Goal: Contribute content: Contribute content

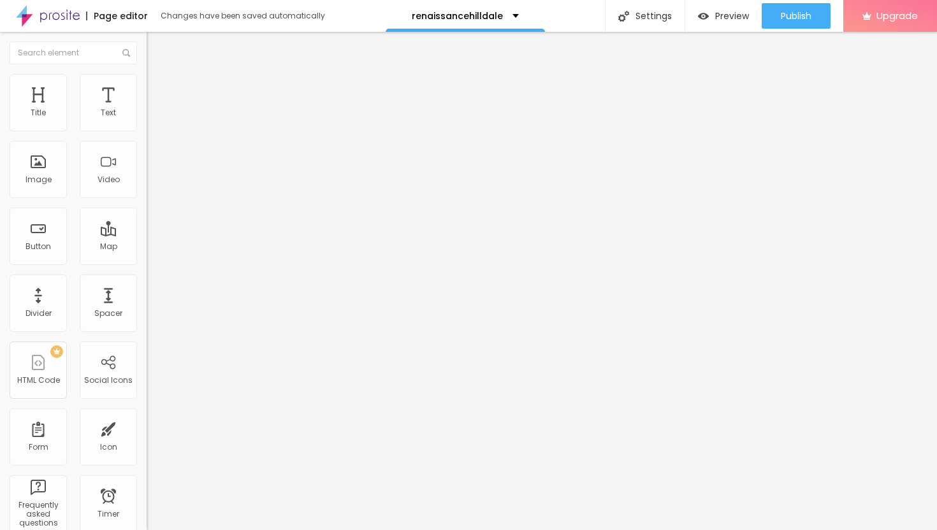
click at [147, 110] on span "Add image" at bounding box center [173, 104] width 52 height 11
click at [147, 78] on li "Style" at bounding box center [220, 80] width 147 height 13
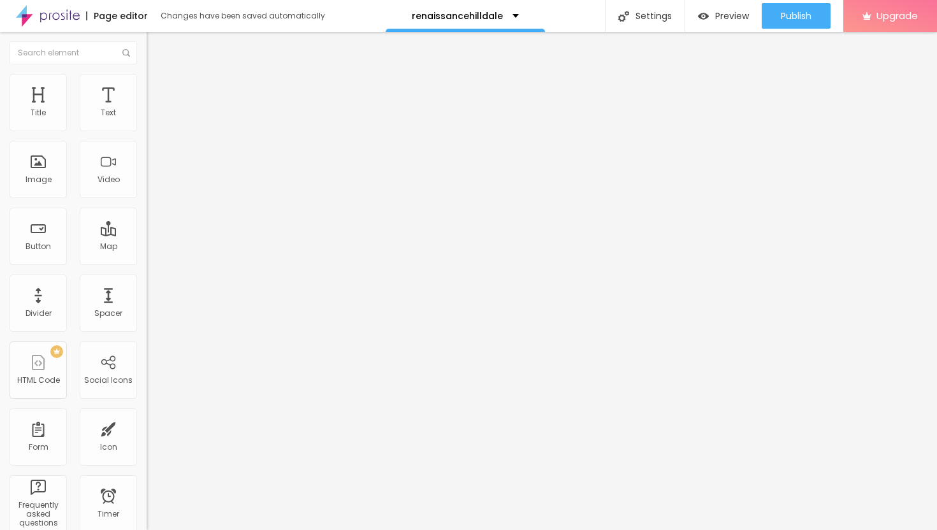
click at [147, 132] on div at bounding box center [220, 125] width 147 height 11
type input "30"
click at [147, 131] on input "range" at bounding box center [188, 125] width 82 height 10
type input "25"
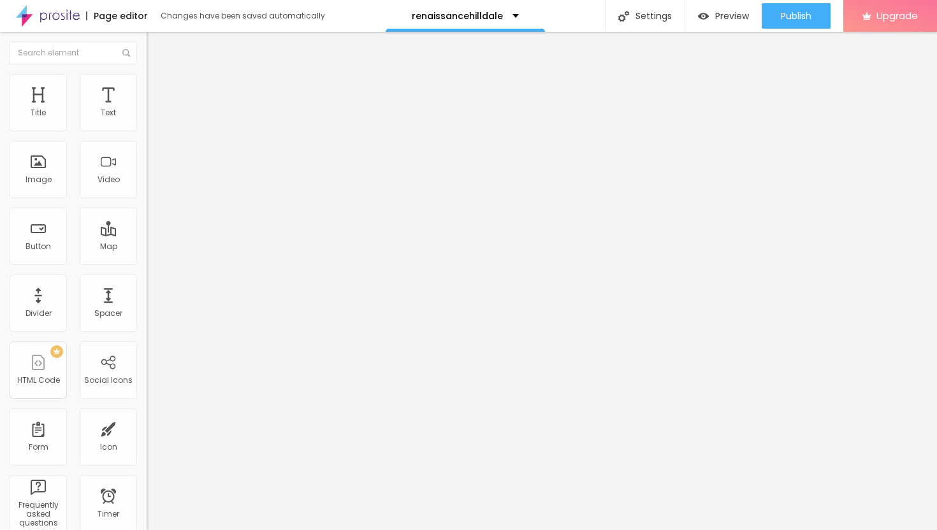
type input "25"
click at [147, 131] on input "range" at bounding box center [188, 125] width 82 height 10
click at [158, 90] on span "Advanced" at bounding box center [178, 95] width 41 height 11
type input "11"
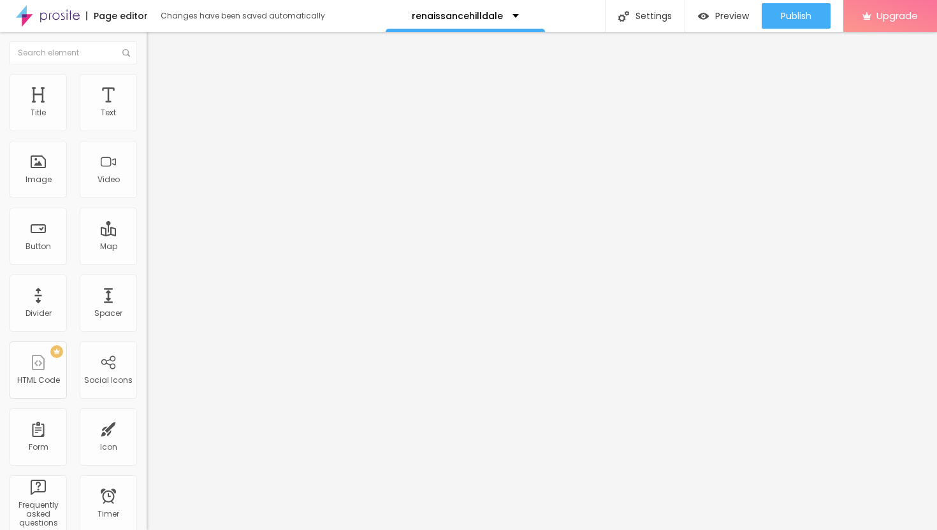
type input "12"
type input "13"
type input "15"
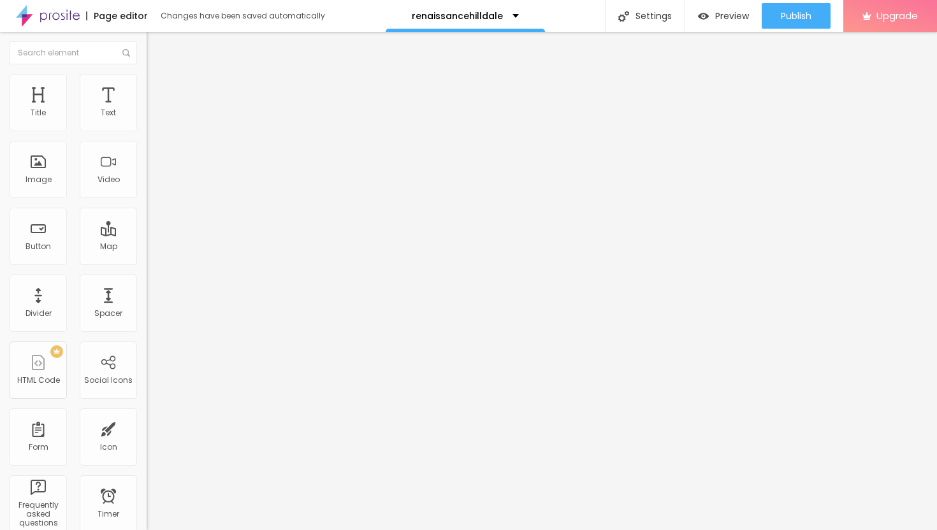
type input "15"
type input "17"
type input "19"
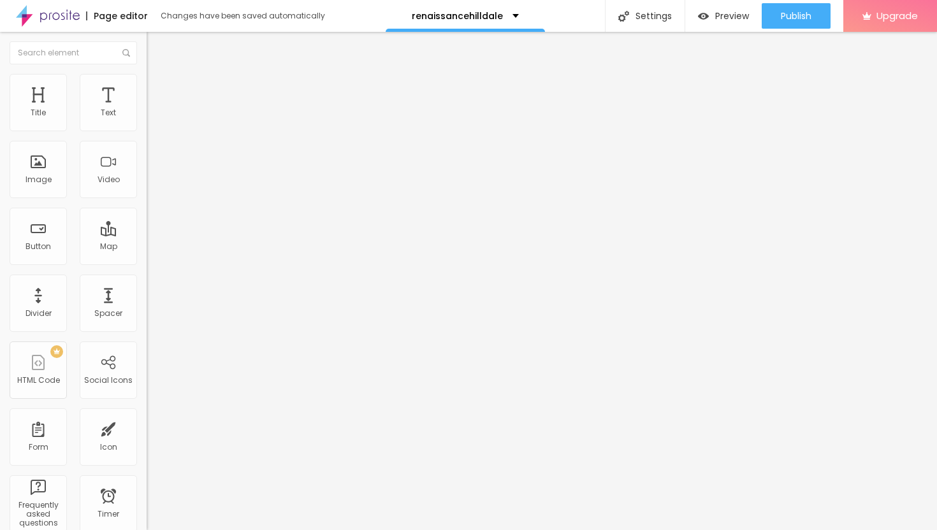
type input "21"
type input "22"
type input "24"
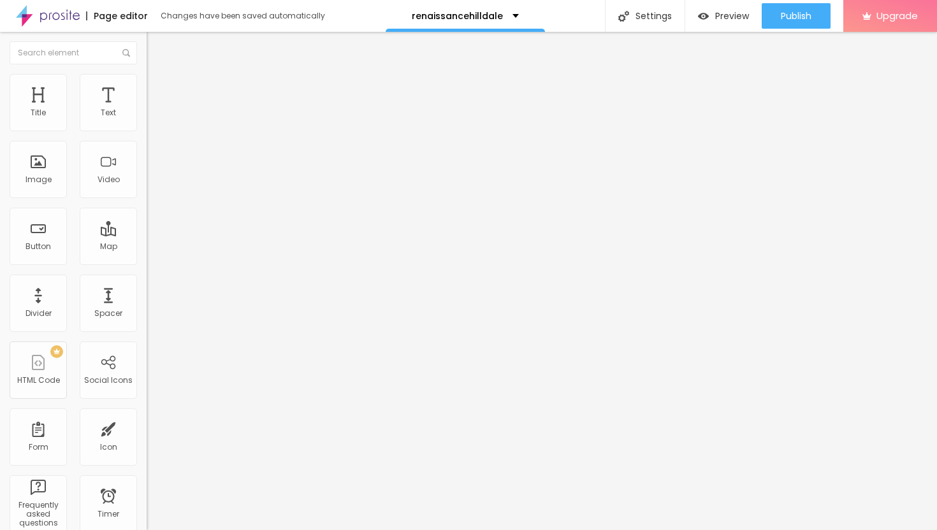
type input "24"
type input "25"
type input "26"
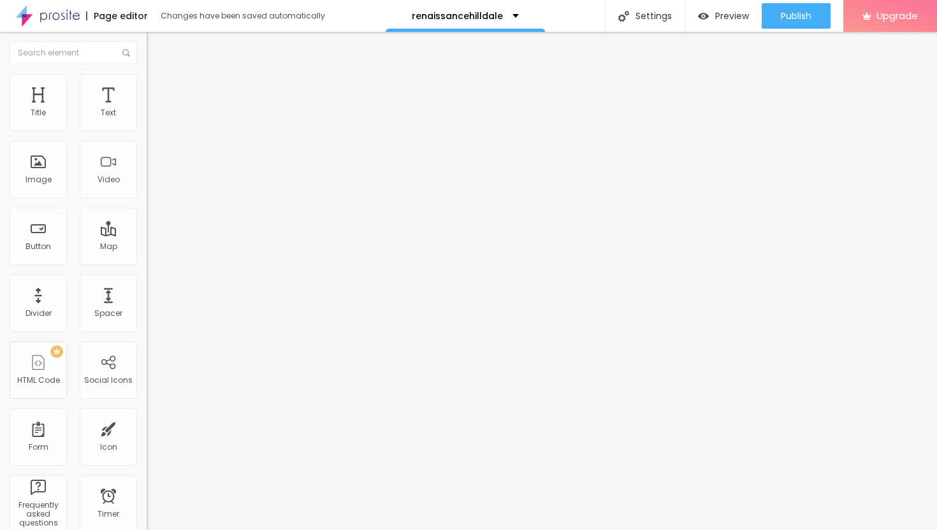
type input "27"
type input "28"
type input "29"
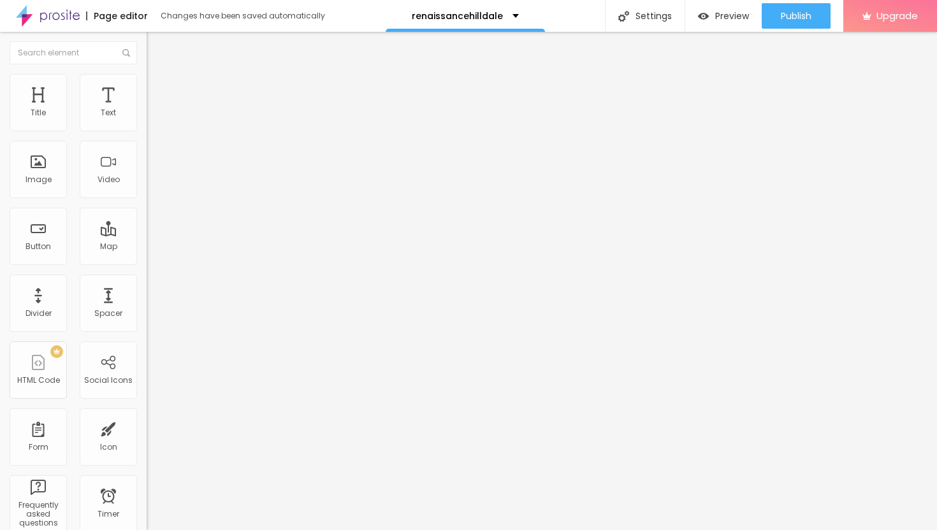
type input "29"
type input "30"
type input "31"
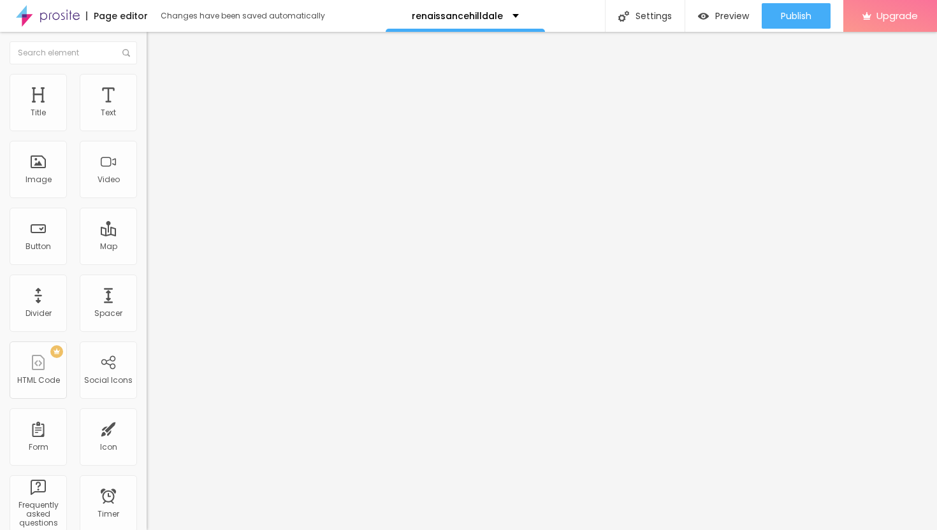
type input "32"
type input "33"
type input "34"
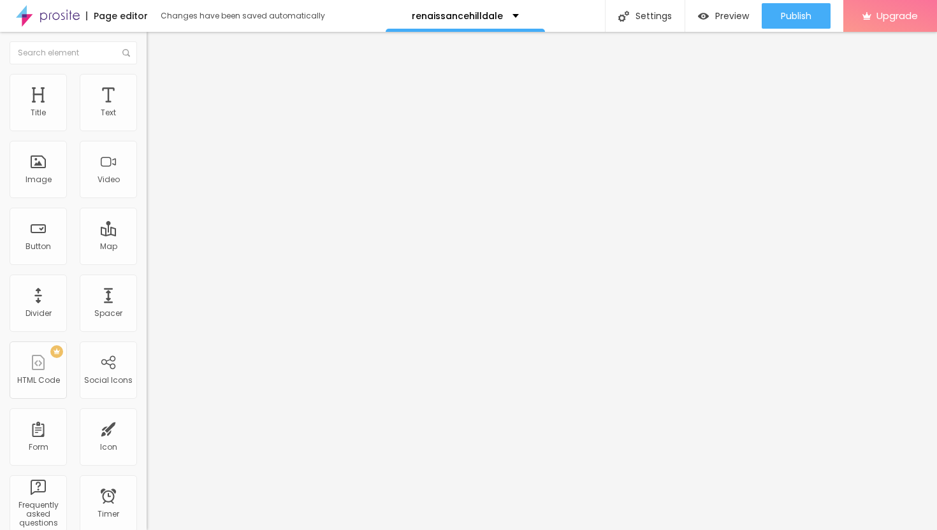
type input "34"
type input "35"
type input "36"
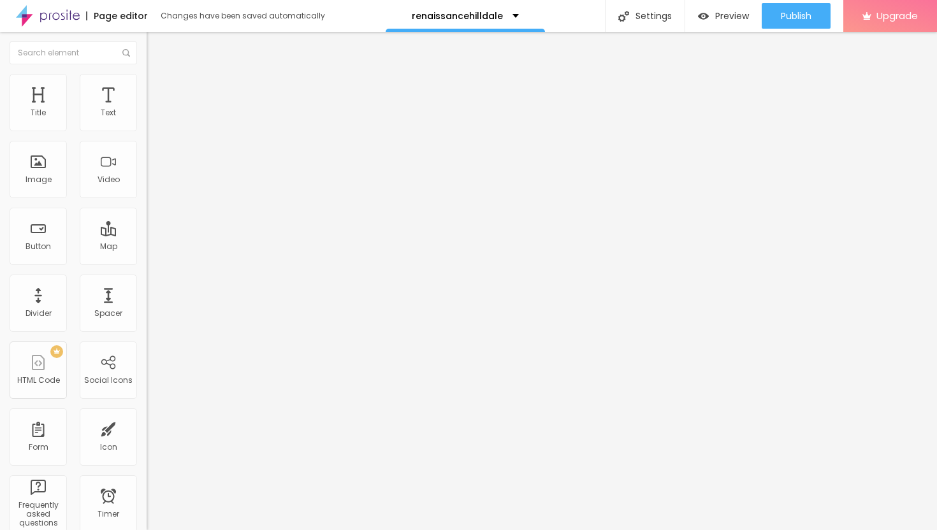
type input "37"
type input "38"
drag, startPoint x: 38, startPoint y: 124, endPoint x: 59, endPoint y: 129, distance: 21.8
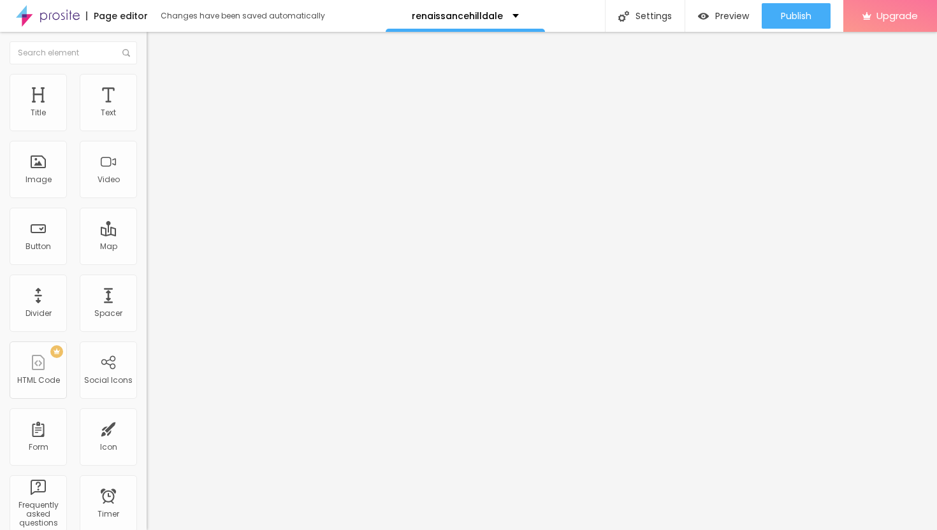
type input "38"
click at [147, 247] on input "range" at bounding box center [188, 252] width 82 height 10
click at [147, 40] on button "Edit Image" at bounding box center [220, 46] width 147 height 29
click at [152, 119] on icon "button" at bounding box center [156, 115] width 8 height 8
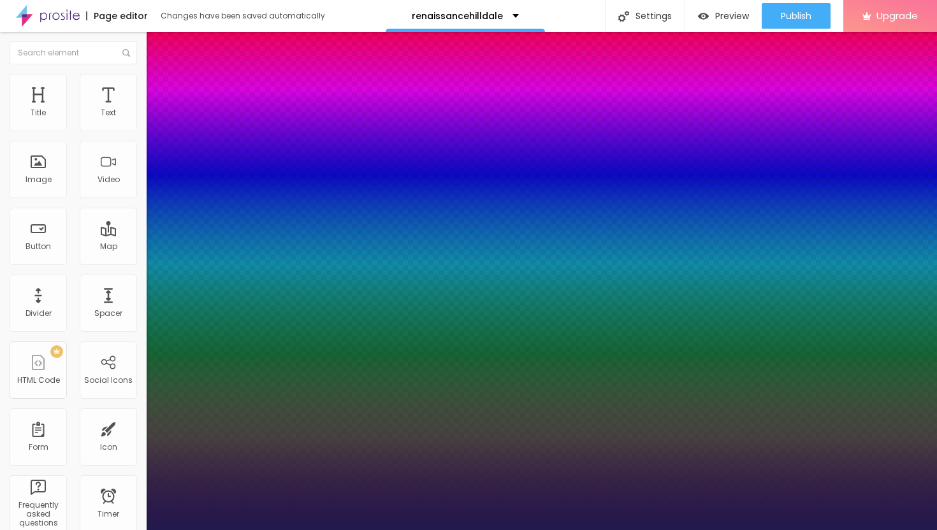
click at [532, 530] on div at bounding box center [468, 530] width 937 height 0
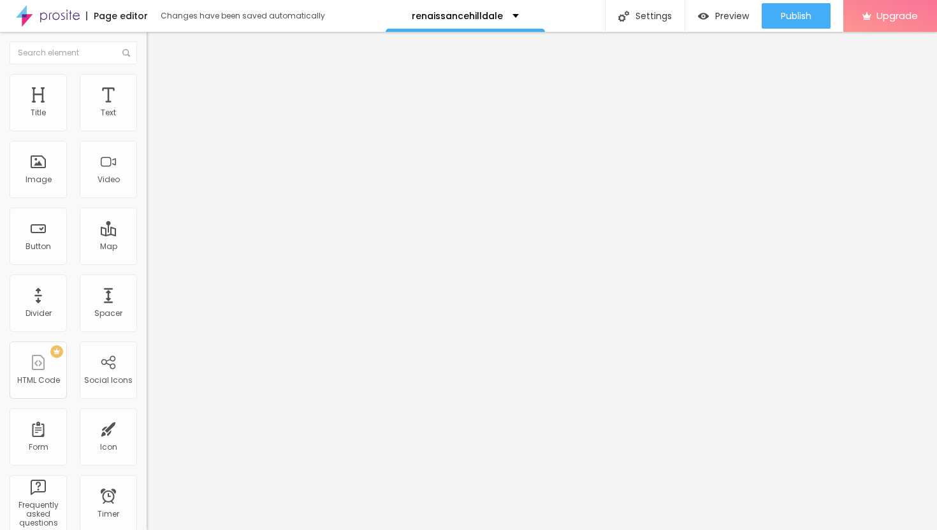
click at [152, 119] on icon "button" at bounding box center [156, 115] width 8 height 8
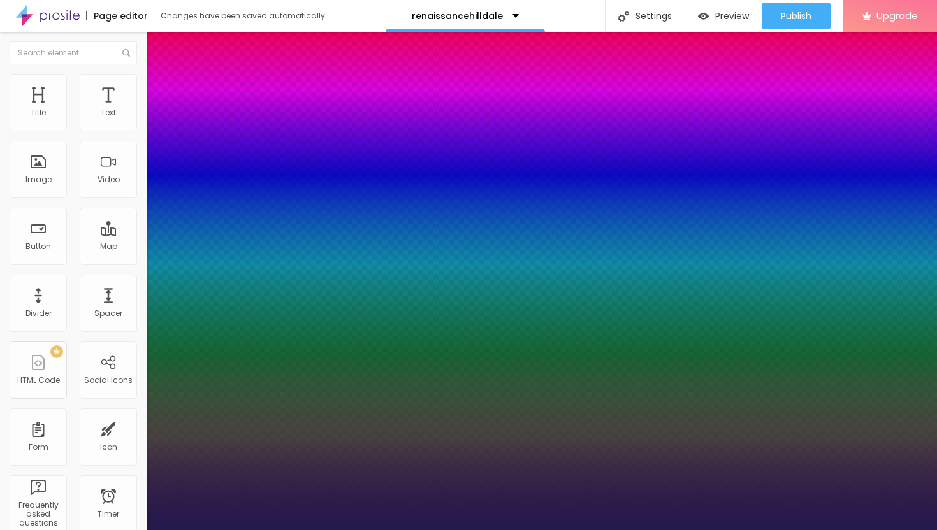
type input "1"
type input "14"
type input "1"
type input "15"
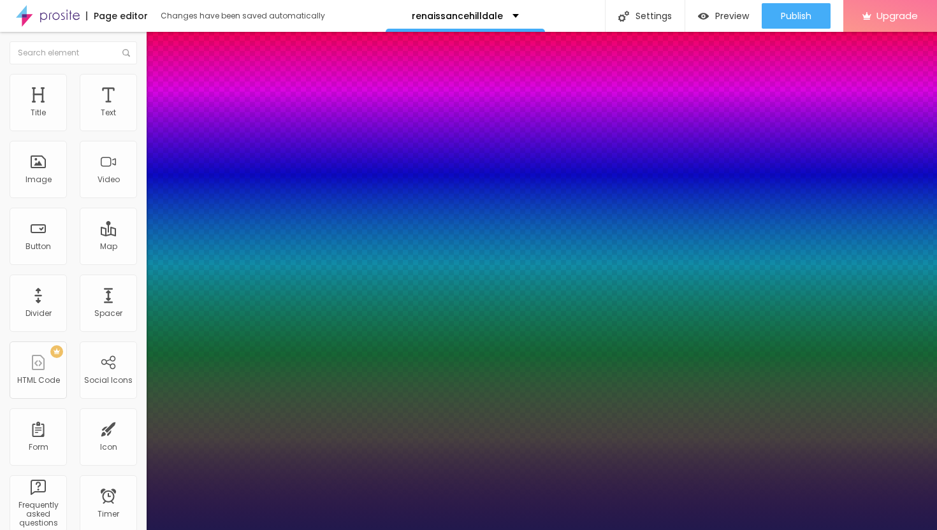
type input "15"
type input "1"
type input "16"
type input "1"
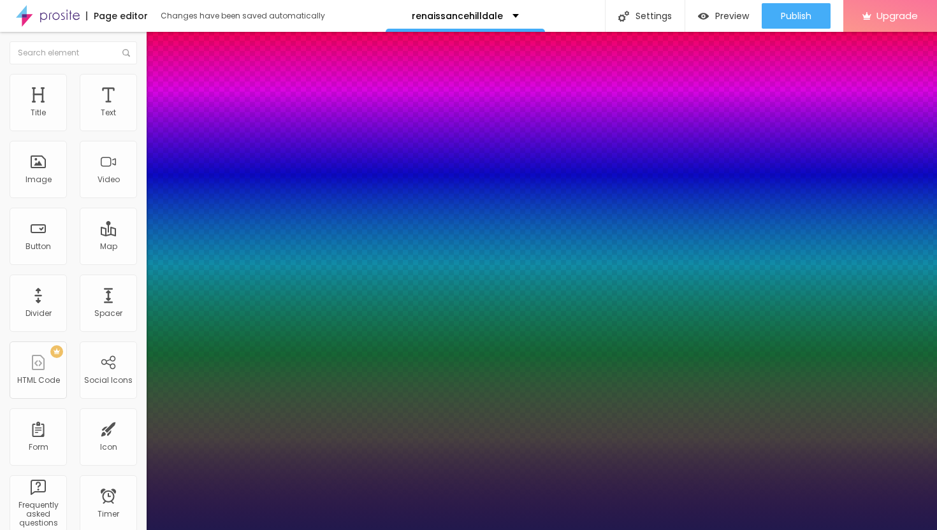
type input "17"
type input "1"
type input "18"
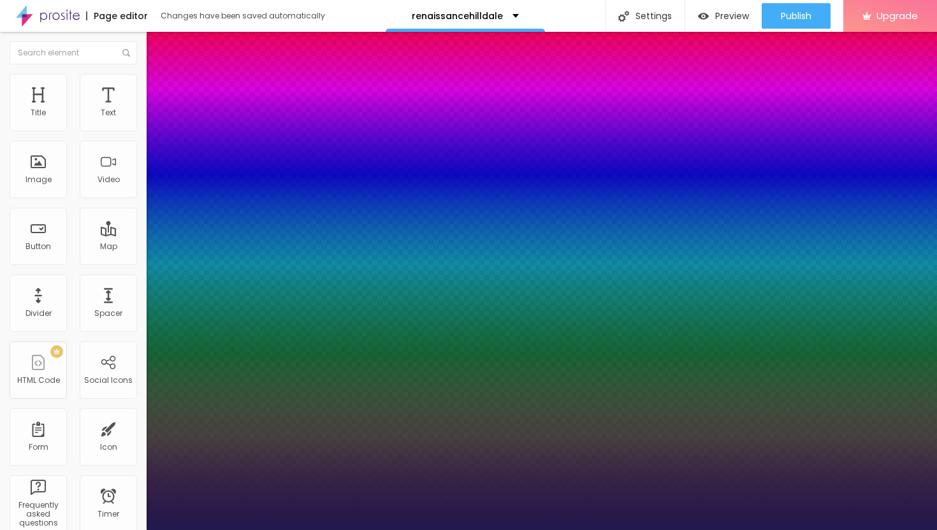
type input "1"
type input "19"
type input "1"
type input "20"
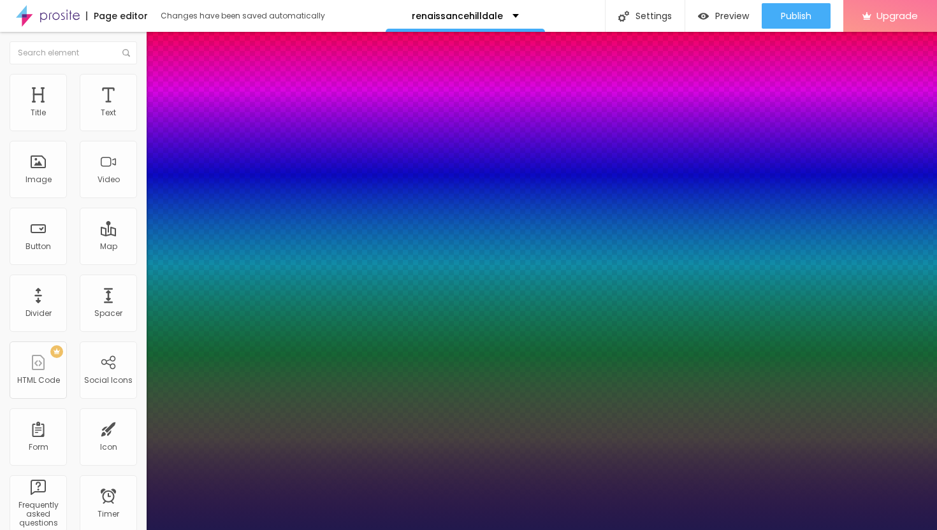
type input "20"
type input "1"
type input "21"
type input "1"
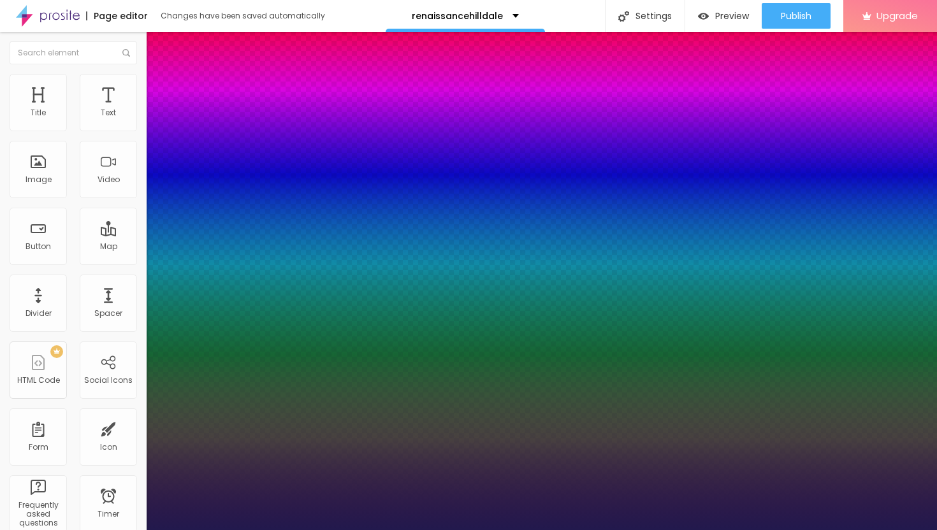
type input "22"
type input "1"
type input "23"
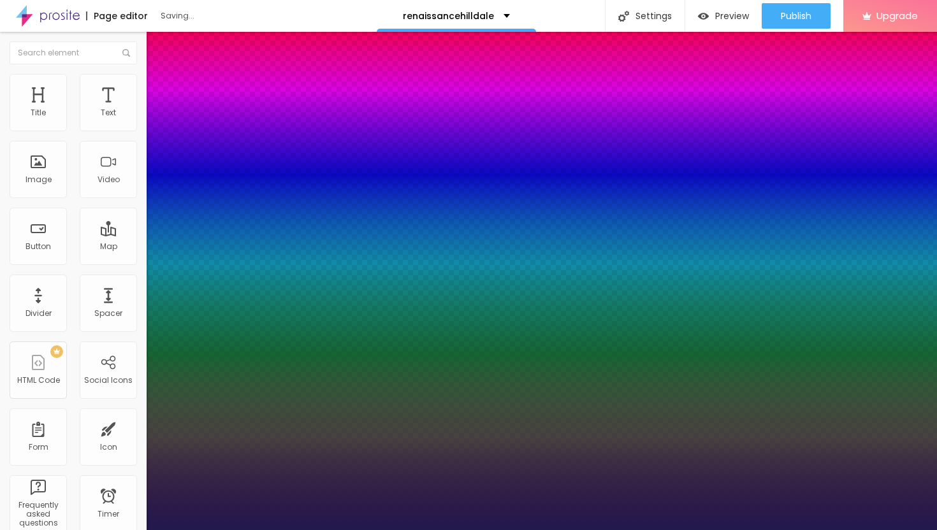
type input "1"
type input "24"
type input "1"
type input "25"
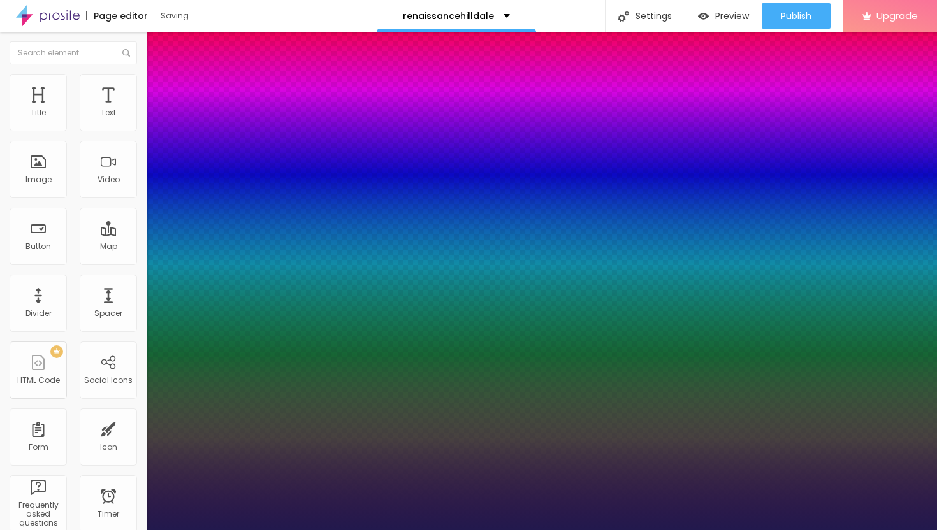
type input "25"
type input "1"
type input "26"
type input "1"
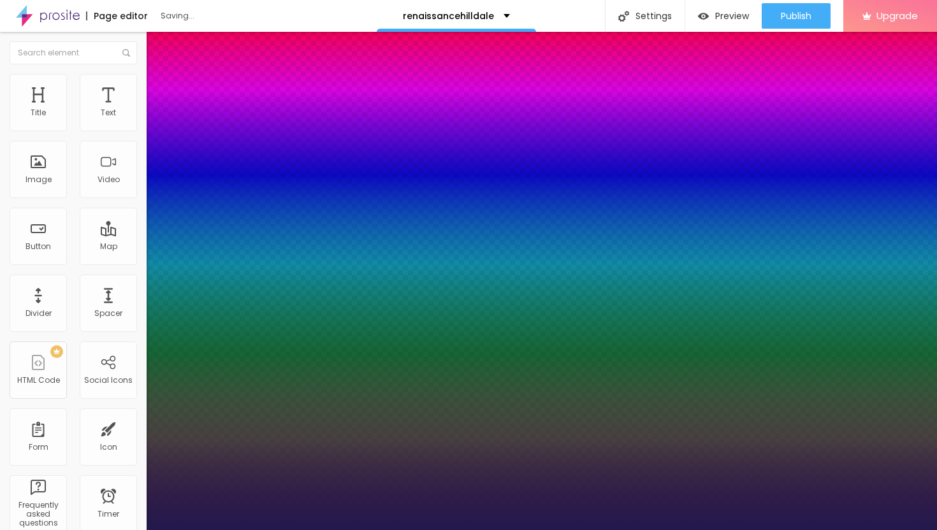
type input "27"
type input "1"
drag, startPoint x: 170, startPoint y: 217, endPoint x: 183, endPoint y: 217, distance: 13.4
type input "27"
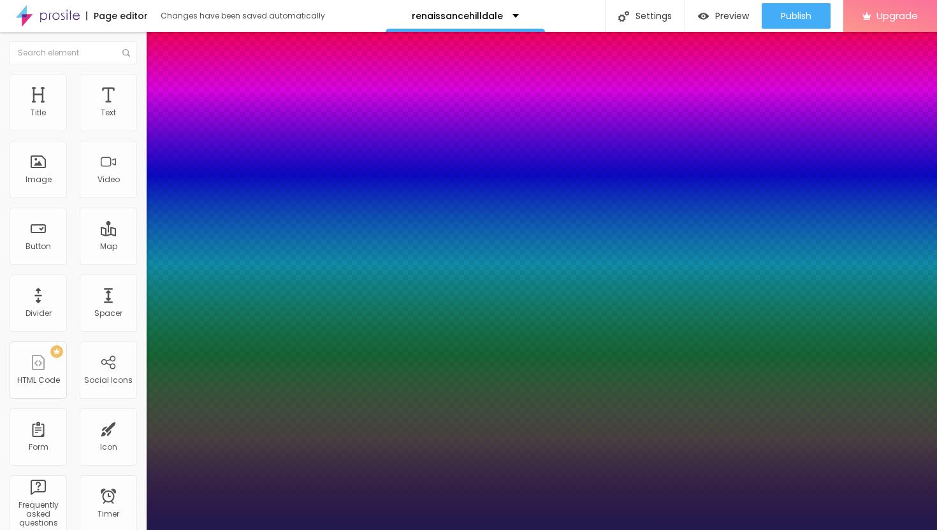
click at [498, 530] on div at bounding box center [468, 530] width 937 height 0
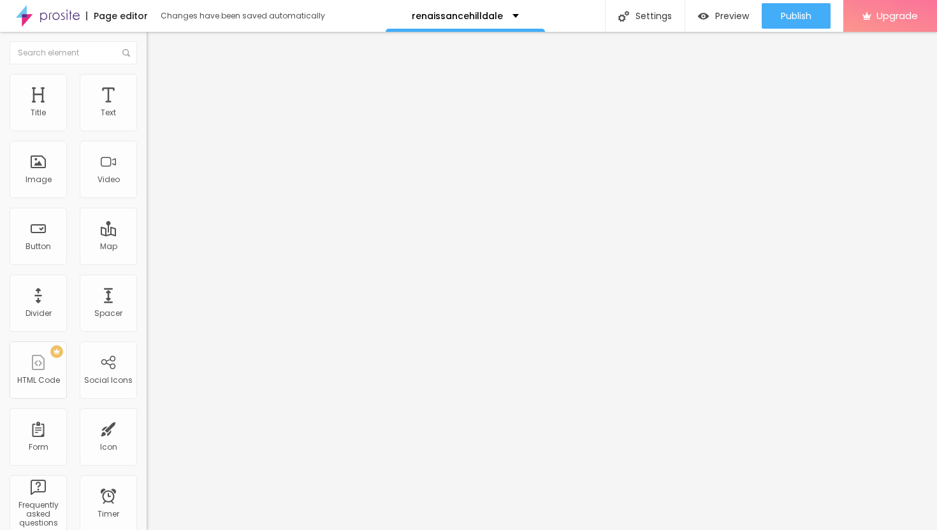
click at [156, 42] on img "button" at bounding box center [161, 46] width 10 height 10
click at [147, 120] on input "Click me" at bounding box center [223, 113] width 153 height 13
drag, startPoint x: 65, startPoint y: 142, endPoint x: 4, endPoint y: 139, distance: 61.2
click at [147, 139] on div "Text Click me Align Size Default Small Default Big Link URL https:// Open in ne…" at bounding box center [220, 191] width 147 height 185
paste input "→ VIEW DOCUMENT HERE"
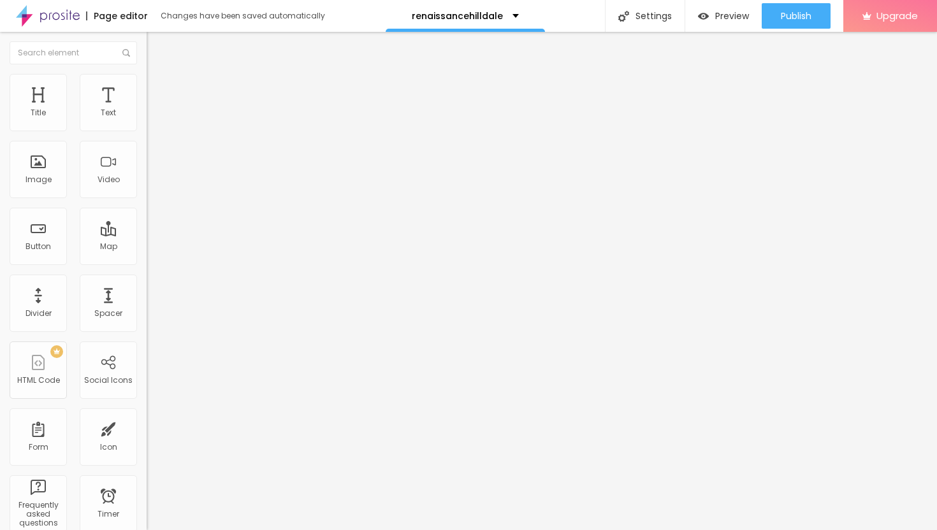
type input "→ VIEW DOCUMENT HERE"
click at [147, 263] on input "https://" at bounding box center [223, 256] width 153 height 13
click at [147, 263] on input "text" at bounding box center [223, 256] width 153 height 13
paste input "[URL][DOMAIN_NAME]"
type input "[URL][DOMAIN_NAME]"
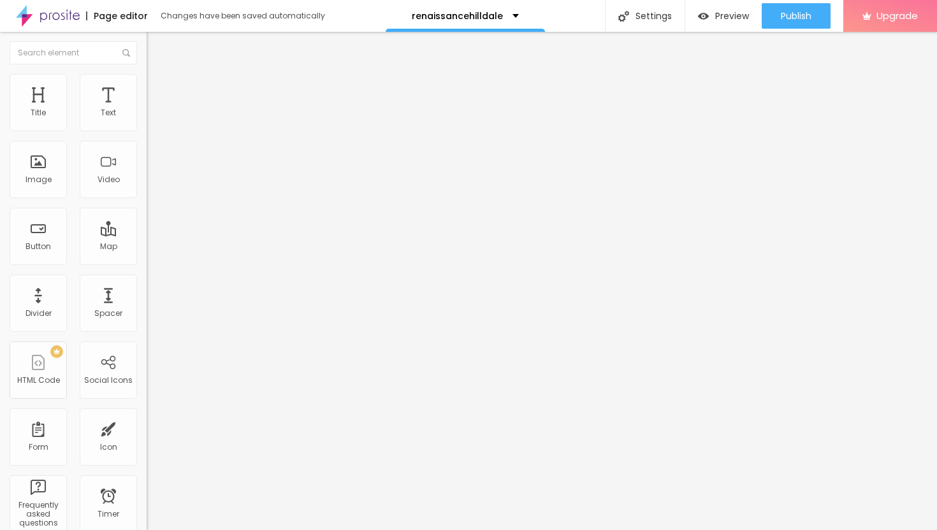
click at [147, 279] on div at bounding box center [220, 279] width 147 height 0
click at [147, 87] on img at bounding box center [152, 92] width 11 height 11
type input "13"
type input "14"
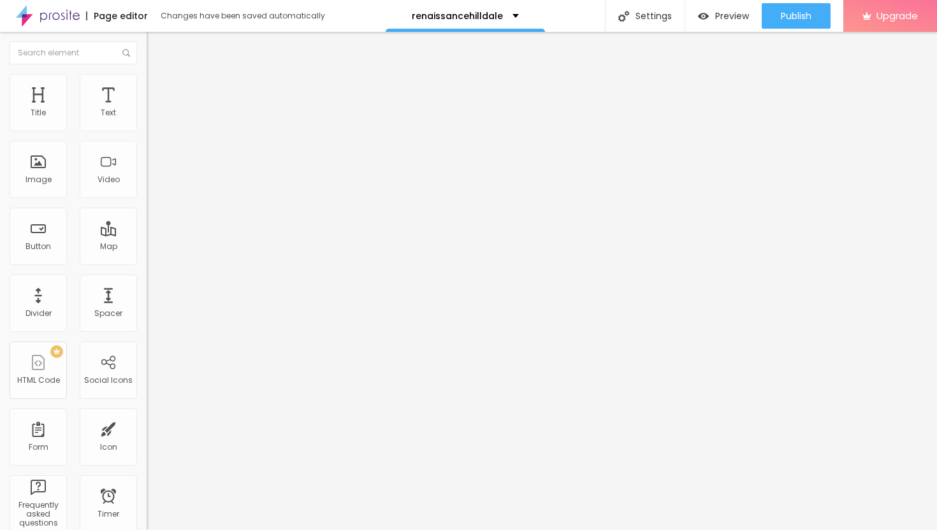
type input "14"
type input "15"
type input "16"
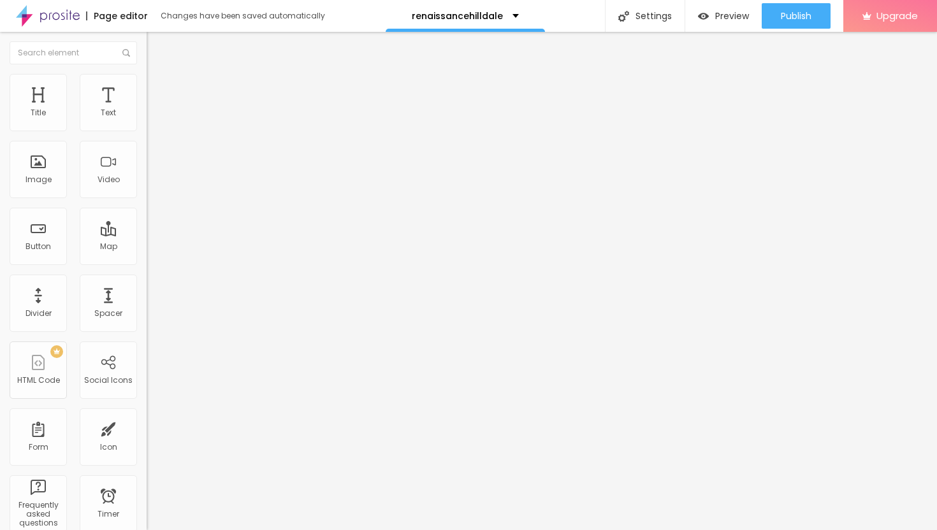
type input "17"
type input "18"
type input "19"
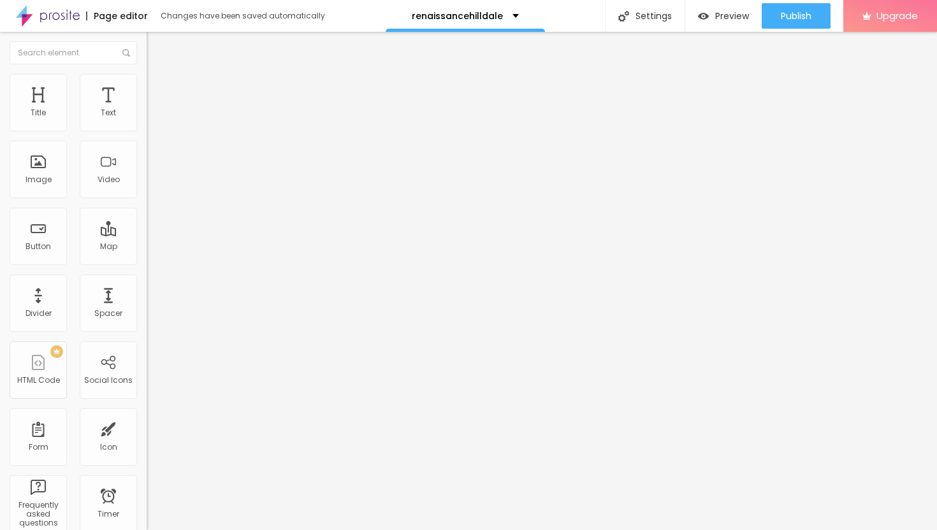
type input "19"
type input "20"
type input "21"
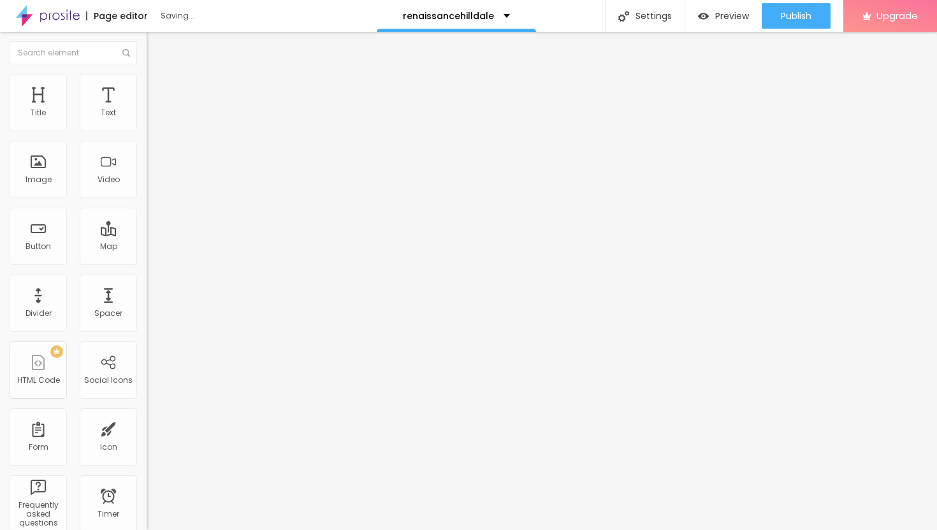
drag, startPoint x: 37, startPoint y: 122, endPoint x: 46, endPoint y: 123, distance: 9.0
type input "21"
click at [147, 247] on input "range" at bounding box center [188, 252] width 82 height 10
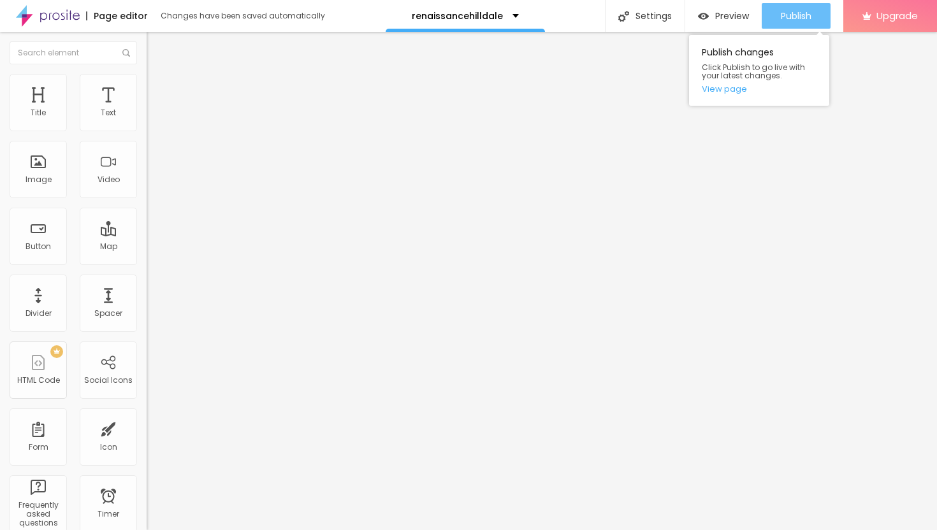
click at [793, 20] on span "Publish" at bounding box center [796, 16] width 31 height 10
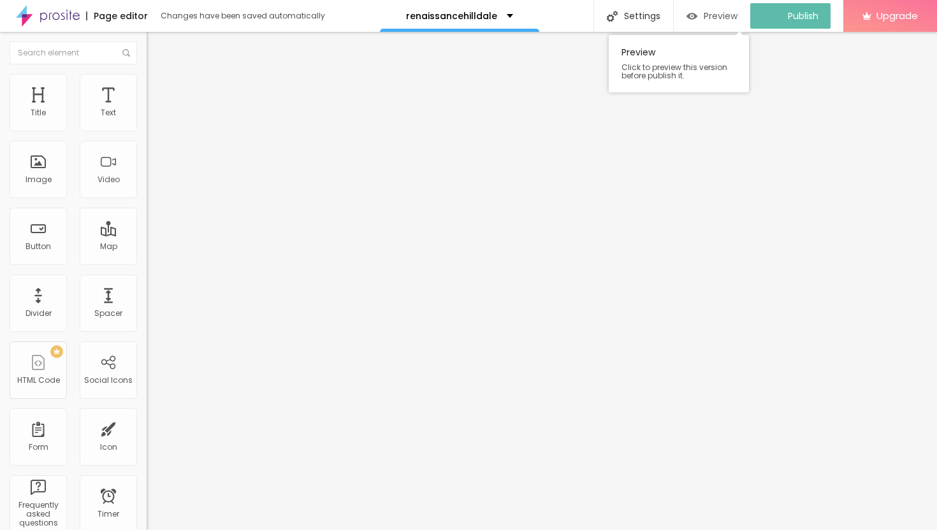
click at [718, 18] on span "Preview" at bounding box center [721, 16] width 34 height 10
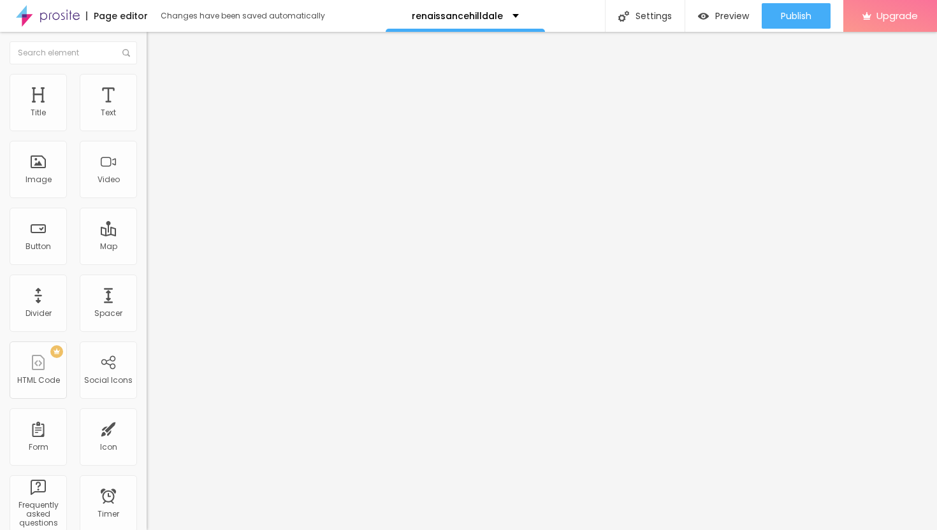
click at [147, 83] on li "Style" at bounding box center [220, 80] width 147 height 13
click at [158, 90] on span "Advanced" at bounding box center [178, 95] width 41 height 11
type input "42"
type input "43"
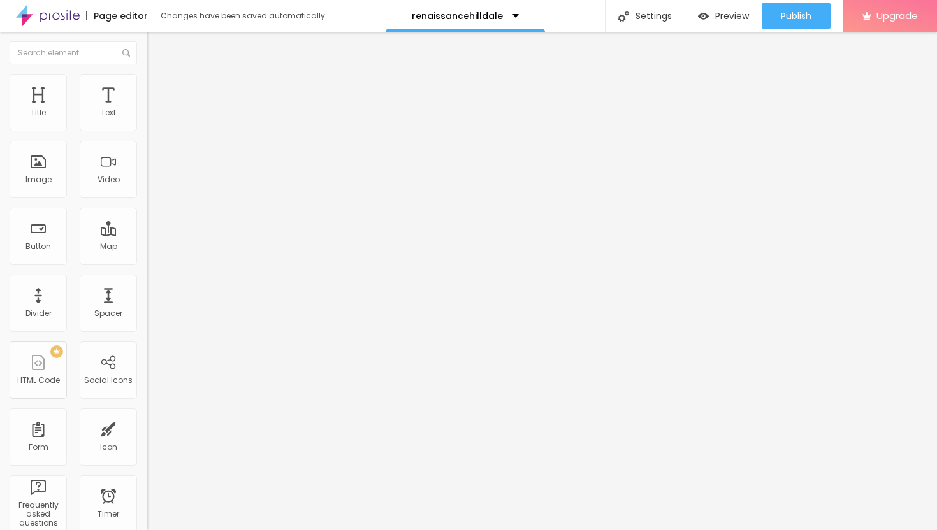
type input "43"
type input "44"
type input "46"
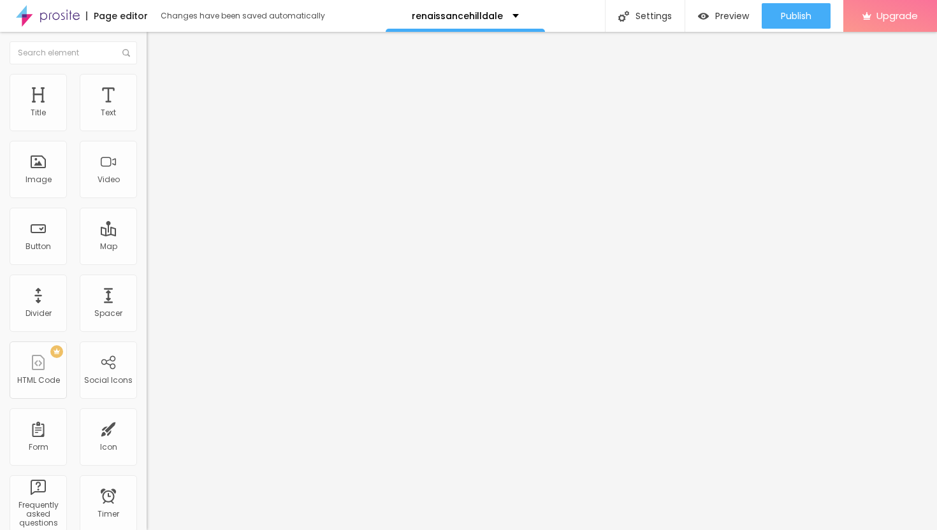
type input "48"
type input "50"
type input "52"
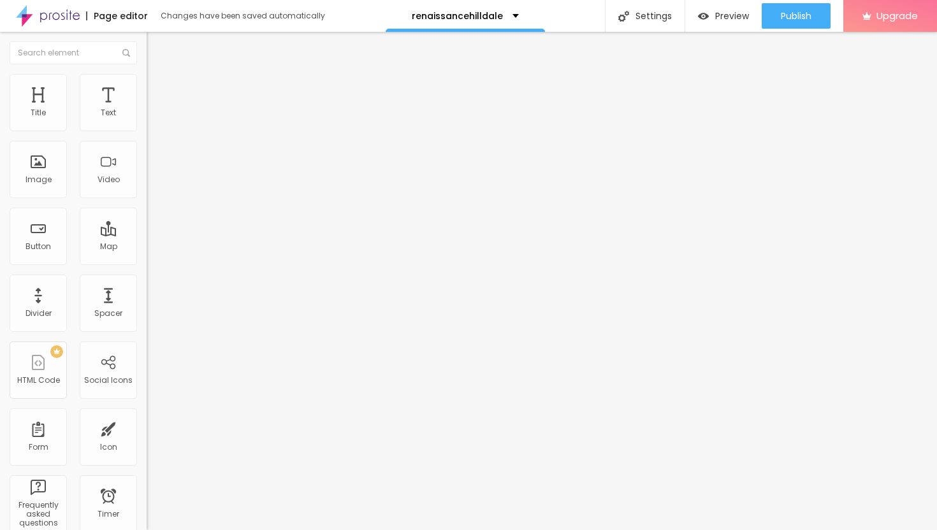
type input "52"
type input "54"
type input "55"
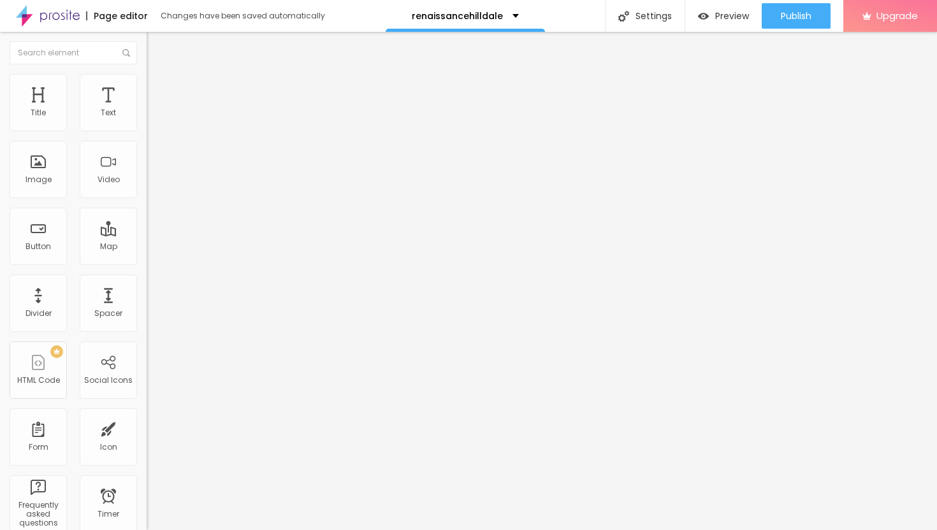
type input "56"
type input "57"
type input "58"
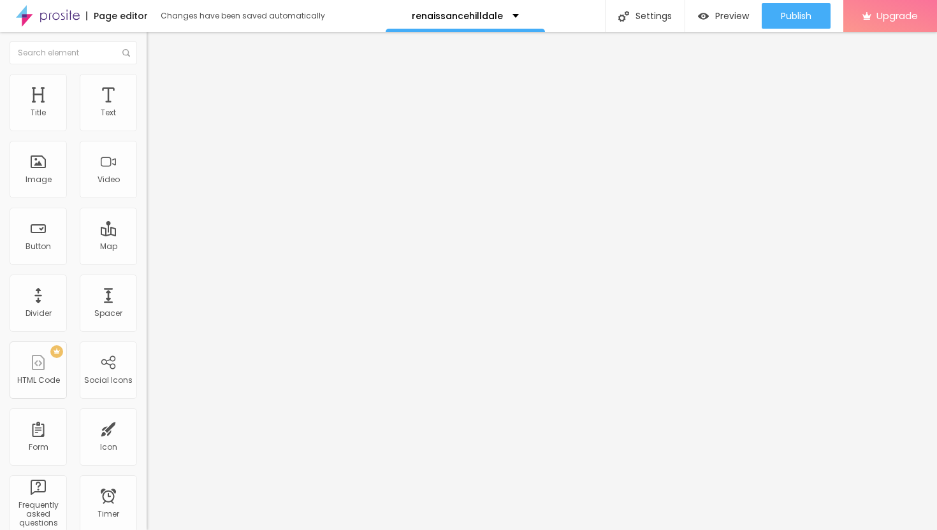
type input "58"
type input "59"
type input "60"
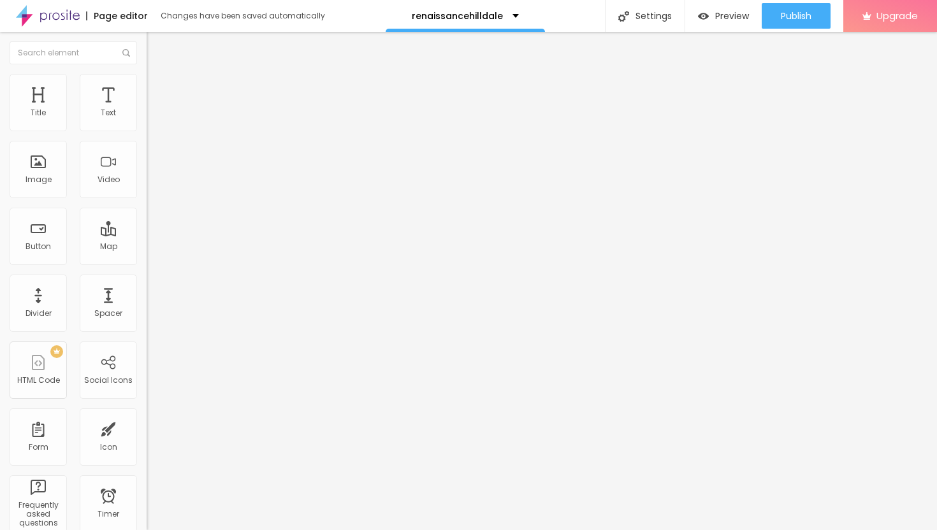
type input "61"
type input "62"
type input "63"
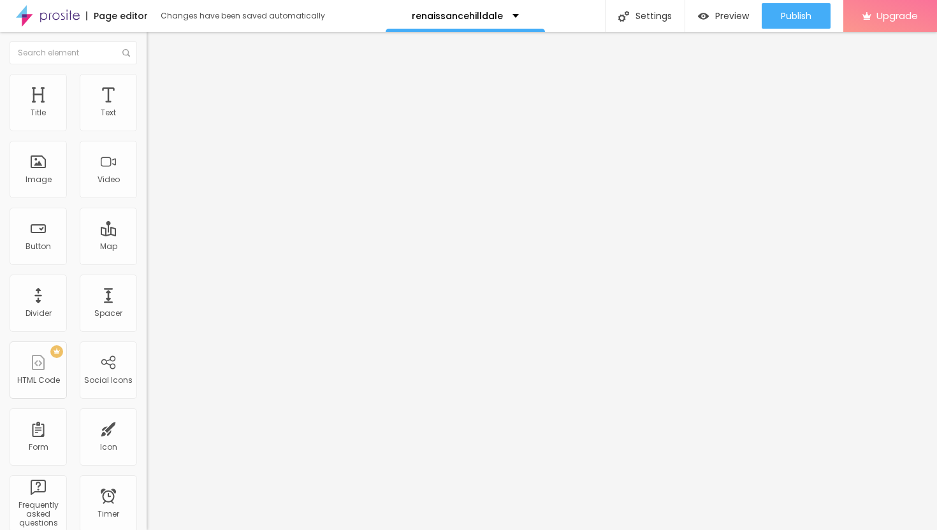
type input "63"
type input "64"
drag, startPoint x: 62, startPoint y: 125, endPoint x: 79, endPoint y: 129, distance: 17.6
click at [147, 247] on input "range" at bounding box center [188, 252] width 82 height 10
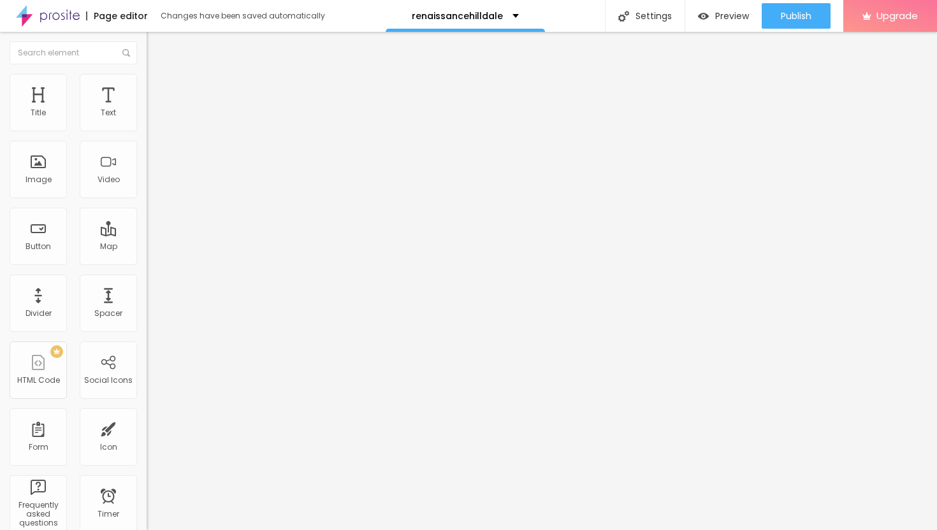
type input "66"
type input "65"
type input "64"
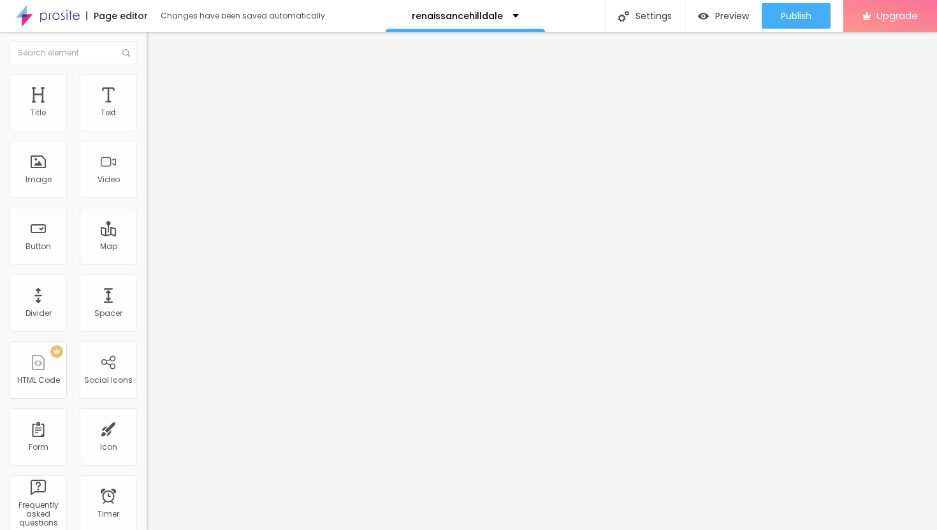
type input "64"
type input "63"
type input "62"
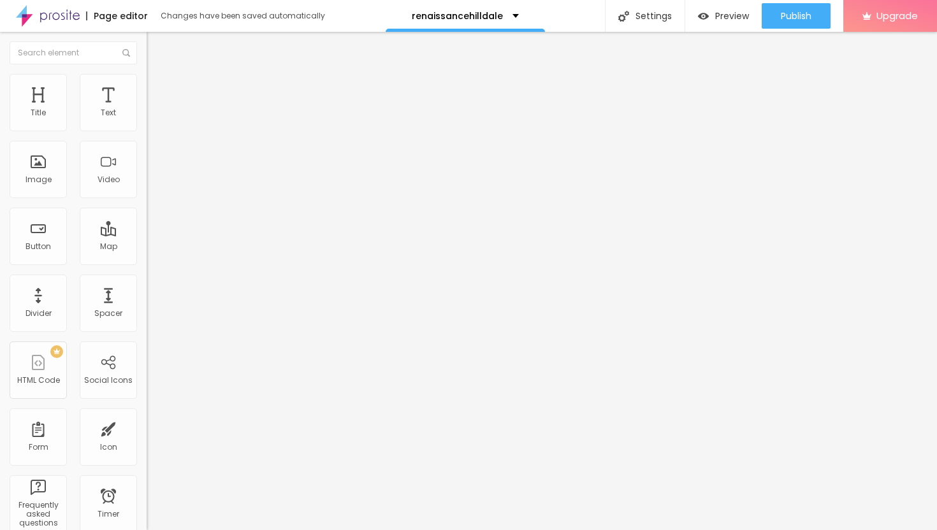
type input "61"
type input "60"
type input "59"
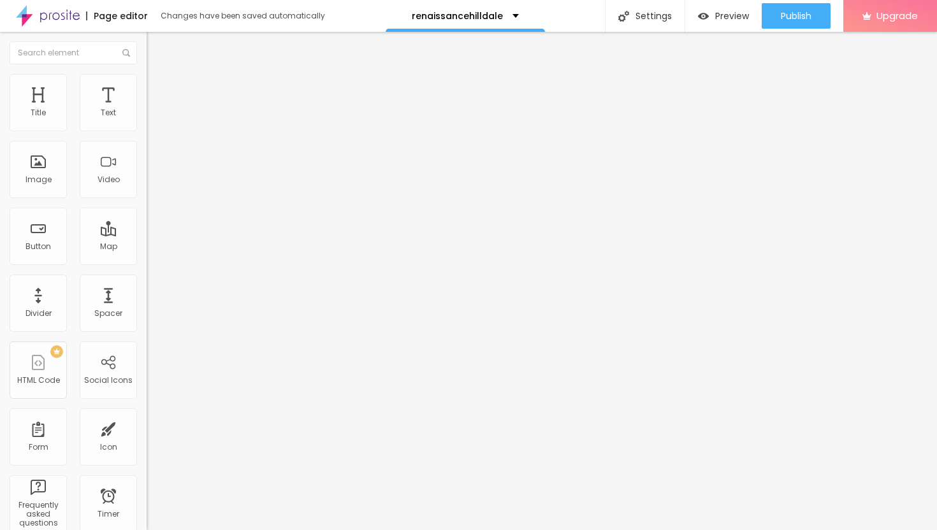
type input "59"
type input "58"
type input "57"
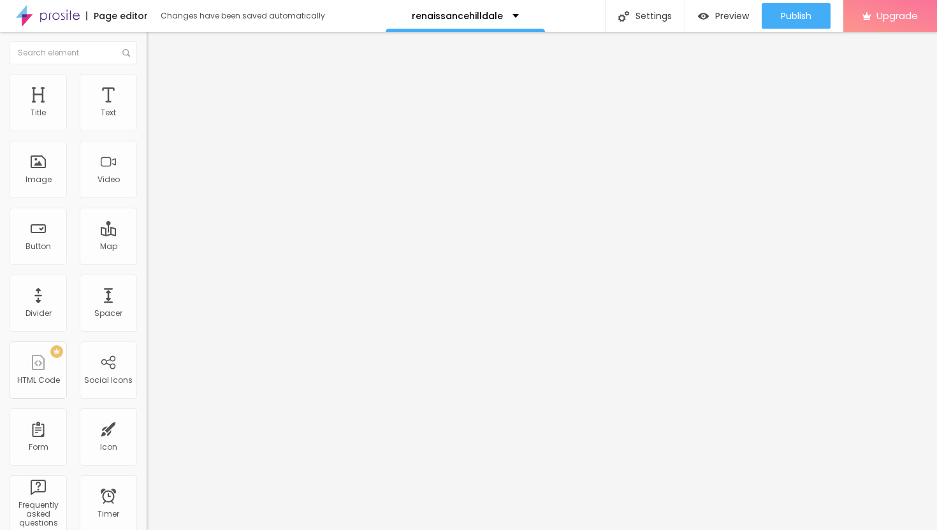
drag, startPoint x: 81, startPoint y: 123, endPoint x: 73, endPoint y: 124, distance: 7.8
type input "57"
click at [147, 247] on input "range" at bounding box center [188, 252] width 82 height 10
click at [817, 18] on button "Publish" at bounding box center [796, 15] width 69 height 25
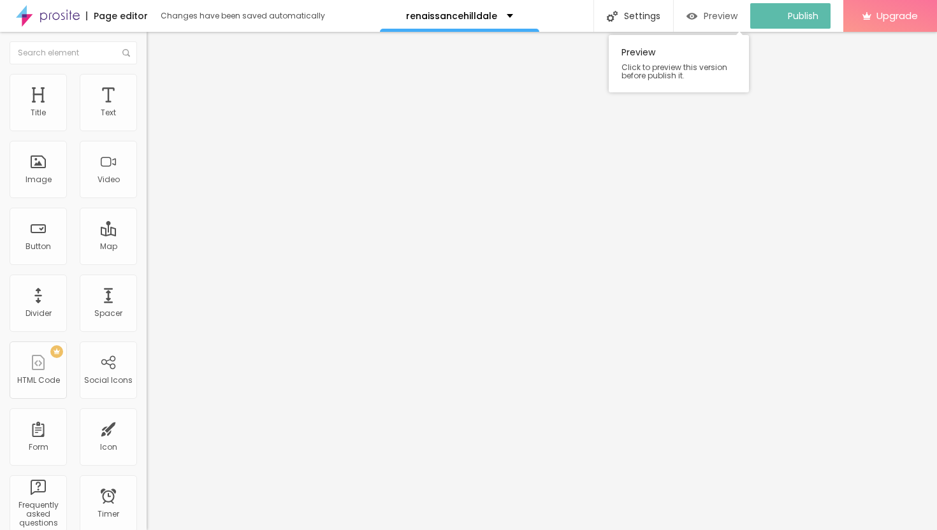
click at [718, 15] on span "Preview" at bounding box center [721, 16] width 34 height 10
